Goal: Task Accomplishment & Management: Use online tool/utility

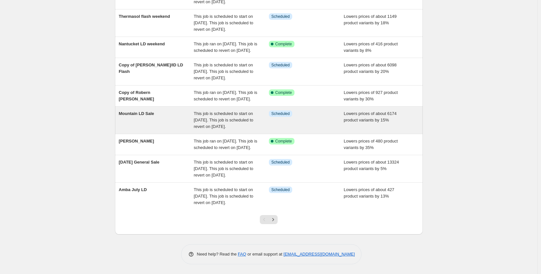
scroll to position [170, 0]
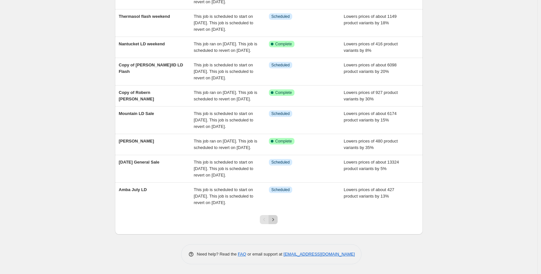
click at [276, 221] on icon "Next" at bounding box center [273, 219] width 6 height 6
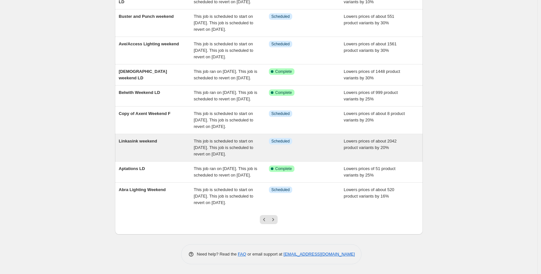
scroll to position [157, 0]
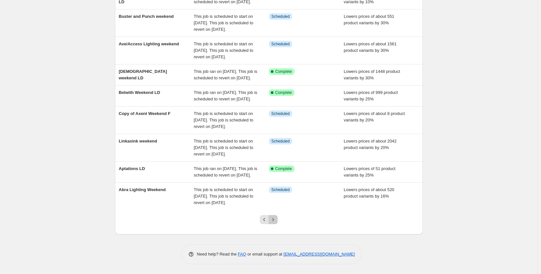
click at [276, 219] on icon "Next" at bounding box center [273, 219] width 6 height 6
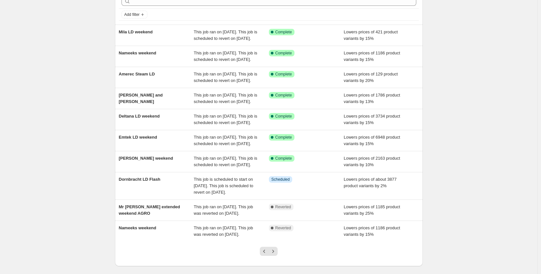
scroll to position [0, 0]
